Goal: Obtain resource: Obtain resource

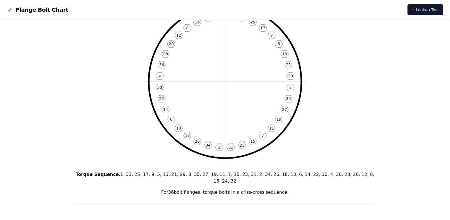
scroll to position [48, 0]
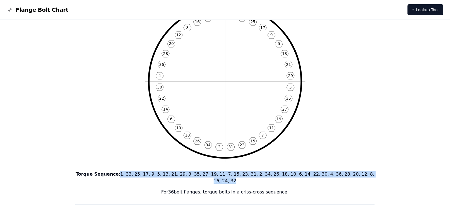
drag, startPoint x: 130, startPoint y: 174, endPoint x: 360, endPoint y: 174, distance: 229.8
click at [360, 174] on p "Torque Sequence : 1, 33, 25, 17, 9, 5, 13, 21, 29, 3, 35, 27, 19, 11, 7, 15, 23…" at bounding box center [225, 177] width 300 height 13
copy p "1, 33, 25, 17, 9, 5, 13, 21, 29, 3, 35, 27, 19, 11, 7, 15, 23, 31, 2, 34, 26, 1…"
